Goal: Information Seeking & Learning: Learn about a topic

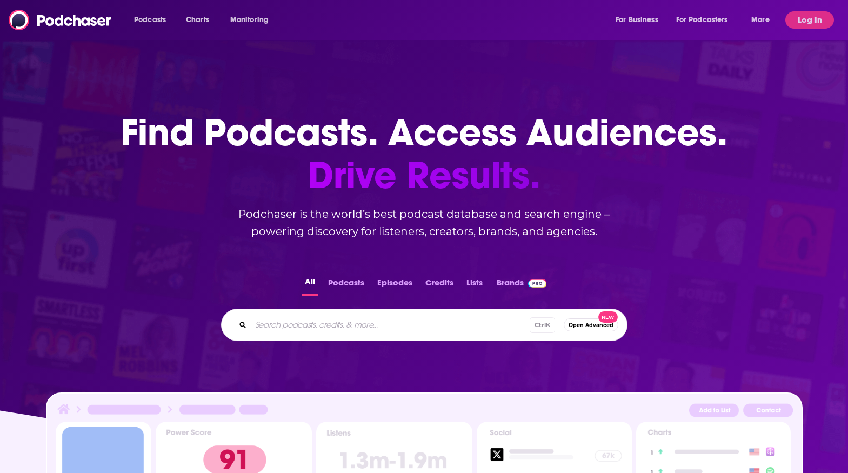
click at [282, 329] on input "Search podcasts, credits, & more..." at bounding box center [390, 324] width 279 height 17
type input "the cosmic library"
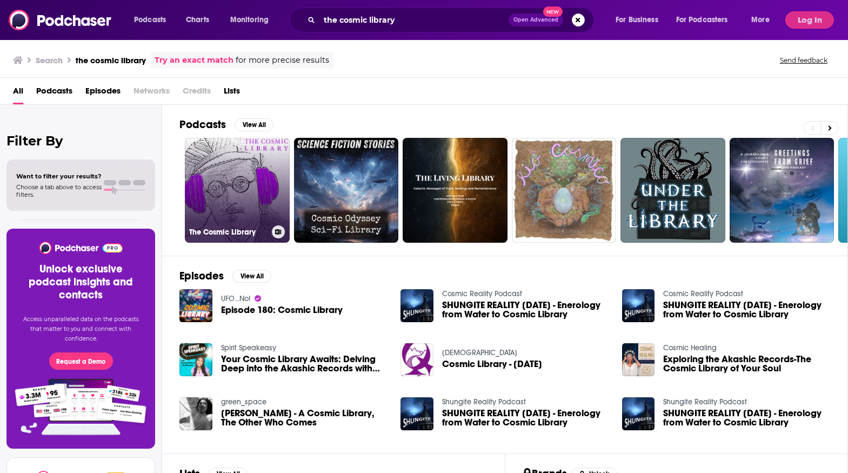
click at [264, 207] on link "The Cosmic Library" at bounding box center [237, 190] width 105 height 105
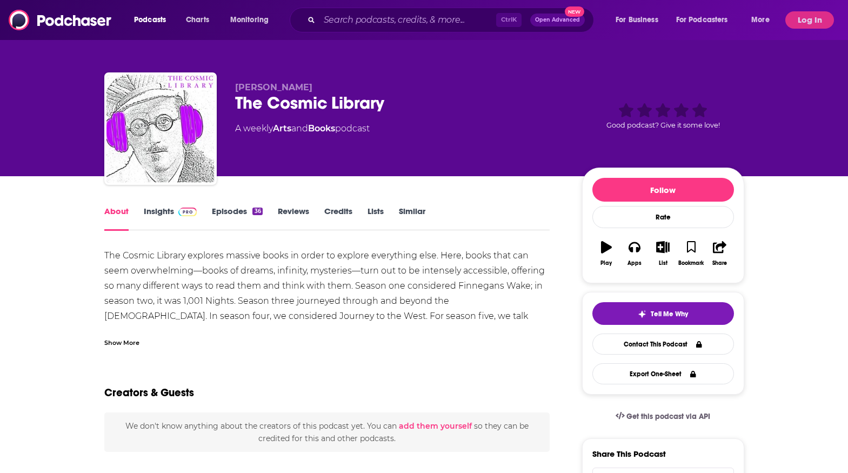
scroll to position [54, 0]
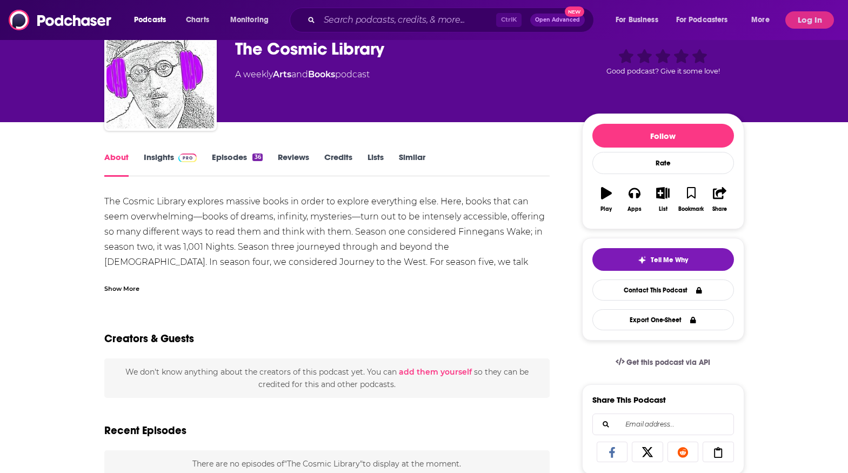
click at [150, 162] on link "Insights" at bounding box center [170, 164] width 53 height 25
